Goal: Task Accomplishment & Management: Use online tool/utility

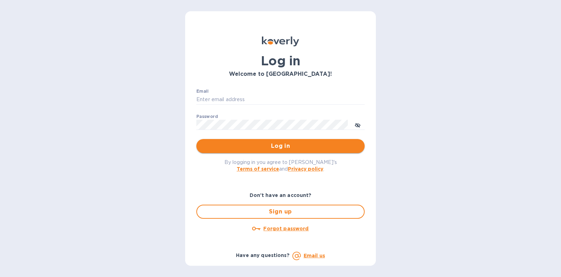
type input "[PERSON_NAME][EMAIL_ADDRESS][DOMAIN_NAME]"
click at [275, 143] on span "Log in" at bounding box center [280, 146] width 157 height 8
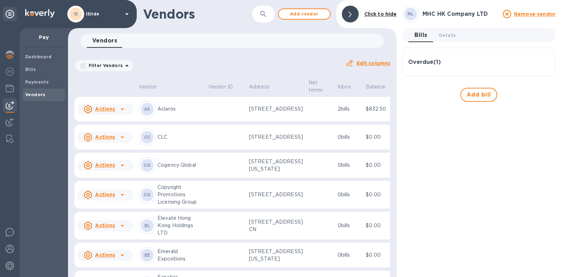
click at [347, 15] on div at bounding box center [350, 14] width 17 height 17
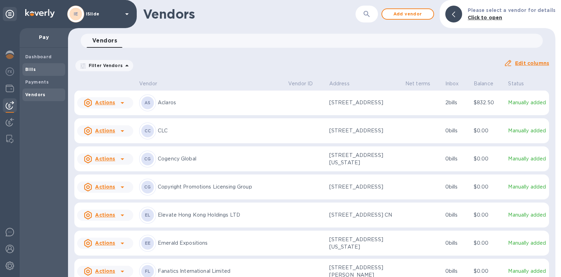
click at [33, 71] on b "Bills" at bounding box center [30, 69] width 11 height 5
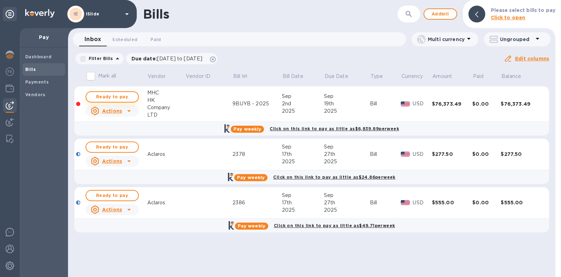
click at [116, 98] on span "Ready to pay" at bounding box center [112, 97] width 41 height 8
click at [108, 98] on span "Ready to pay" at bounding box center [112, 97] width 41 height 8
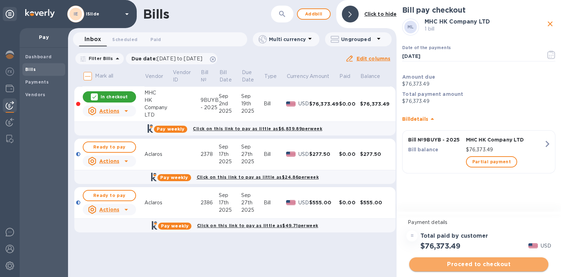
click at [488, 265] on span "Proceed to checkout" at bounding box center [479, 264] width 128 height 8
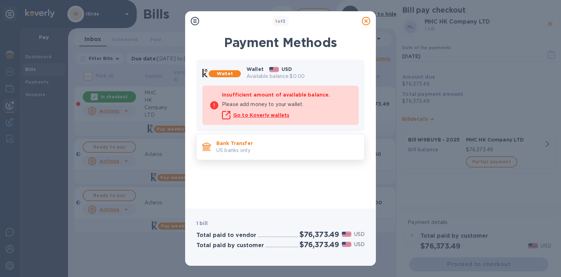
click at [302, 147] on p "US banks only." at bounding box center [287, 150] width 142 height 7
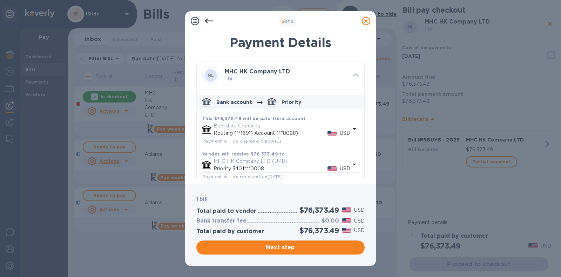
scroll to position [38, 0]
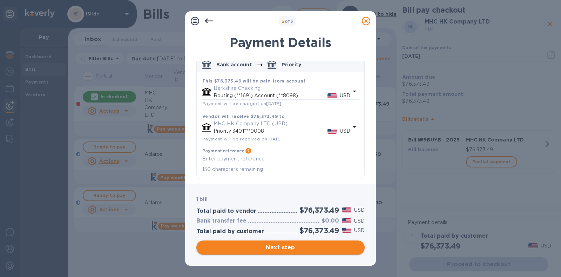
click at [289, 248] on span "Next step" at bounding box center [280, 247] width 157 height 8
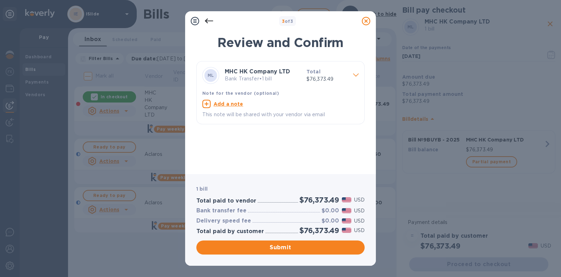
click at [231, 102] on u "Add a note" at bounding box center [229, 104] width 30 height 6
click at [232, 109] on div "x" at bounding box center [274, 105] width 145 height 11
type textarea "9BUYB Payment"
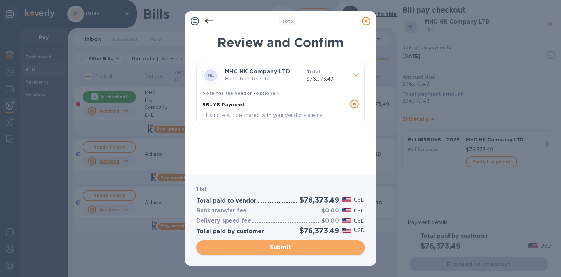
click at [291, 243] on span "Submit" at bounding box center [280, 247] width 157 height 8
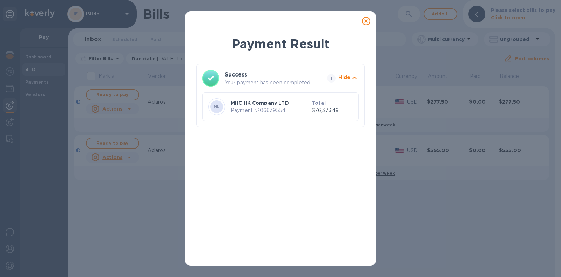
click at [364, 23] on icon at bounding box center [366, 21] width 8 height 8
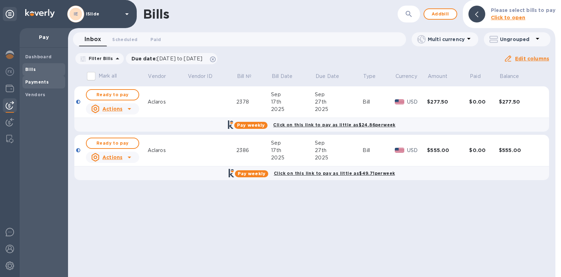
click at [34, 79] on span "Payments" at bounding box center [36, 82] width 23 height 7
